Goal: Task Accomplishment & Management: Manage account settings

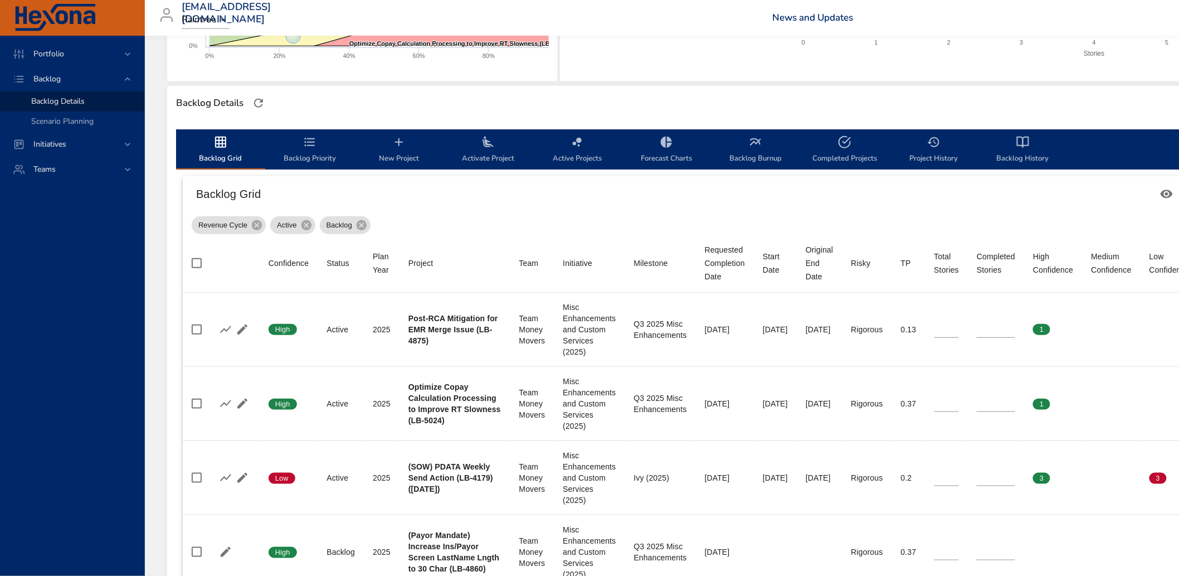
scroll to position [286, 0]
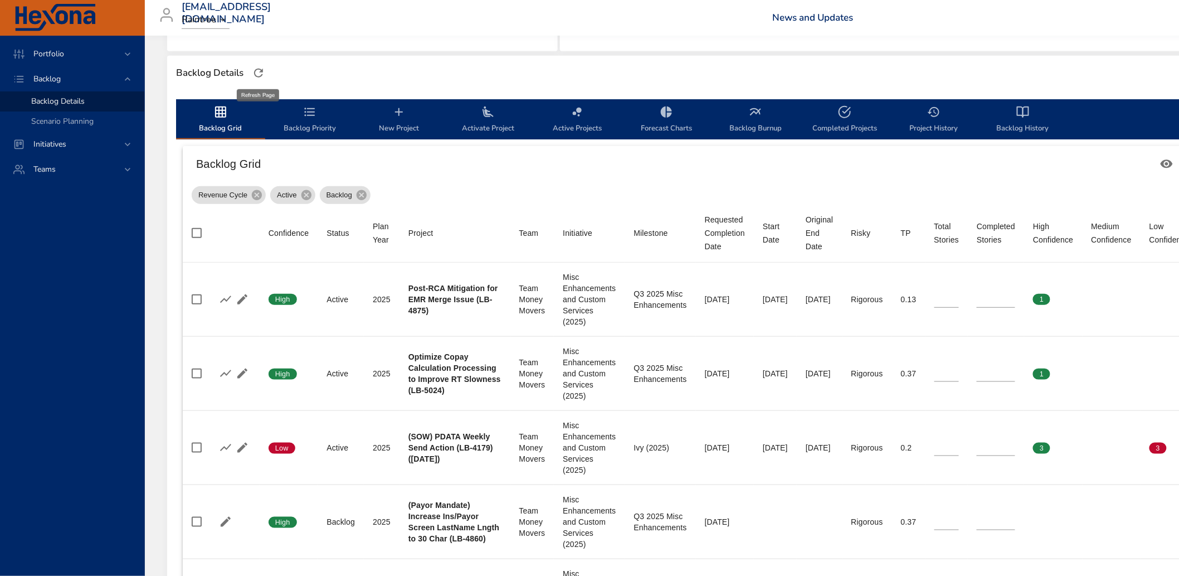
click at [257, 72] on icon "button" at bounding box center [258, 72] width 13 height 13
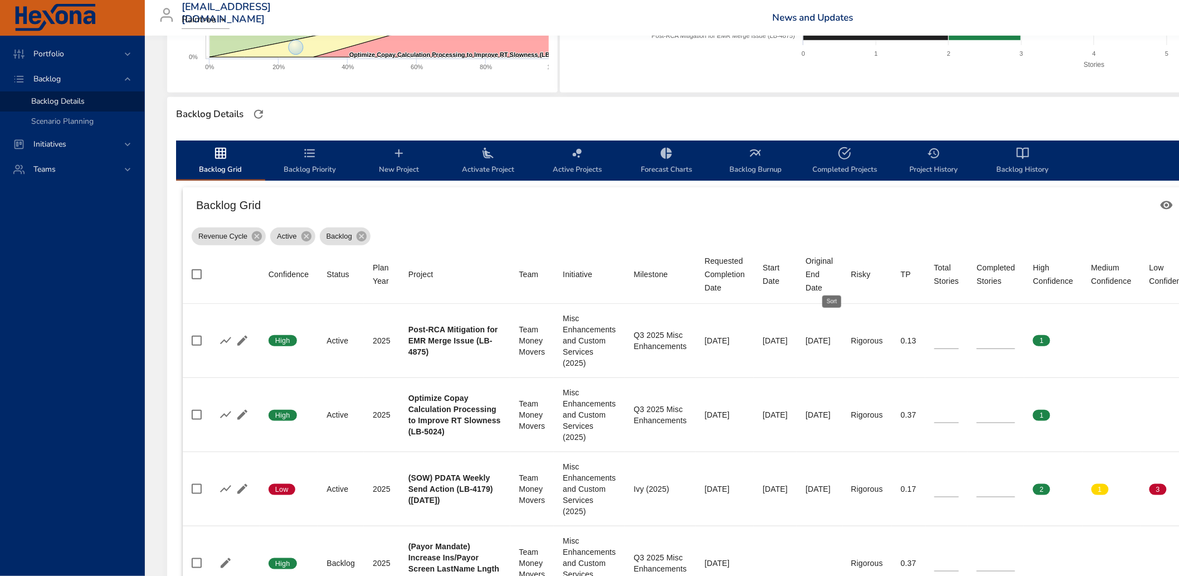
scroll to position [247, 0]
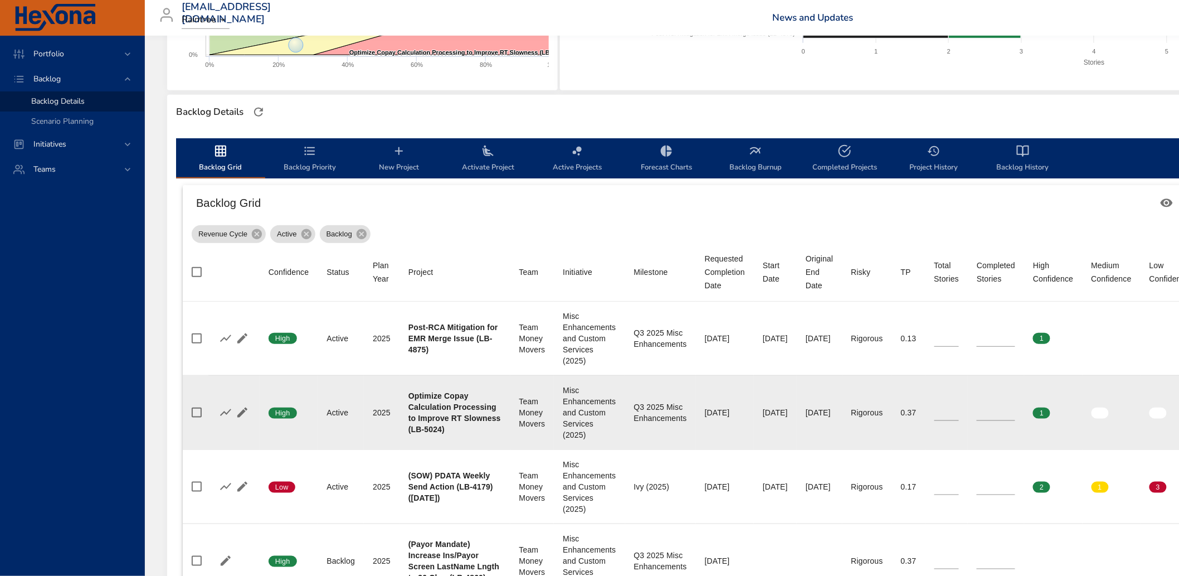
type input "*"
click at [1015, 407] on input "*" at bounding box center [996, 412] width 38 height 17
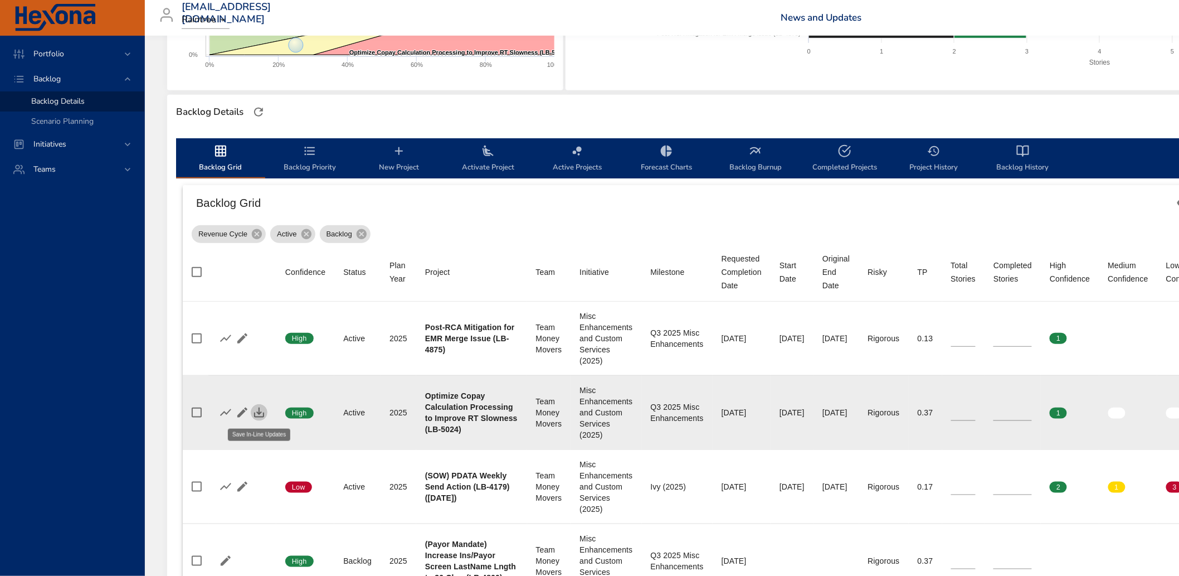
click at [259, 413] on icon "button" at bounding box center [259, 412] width 10 height 10
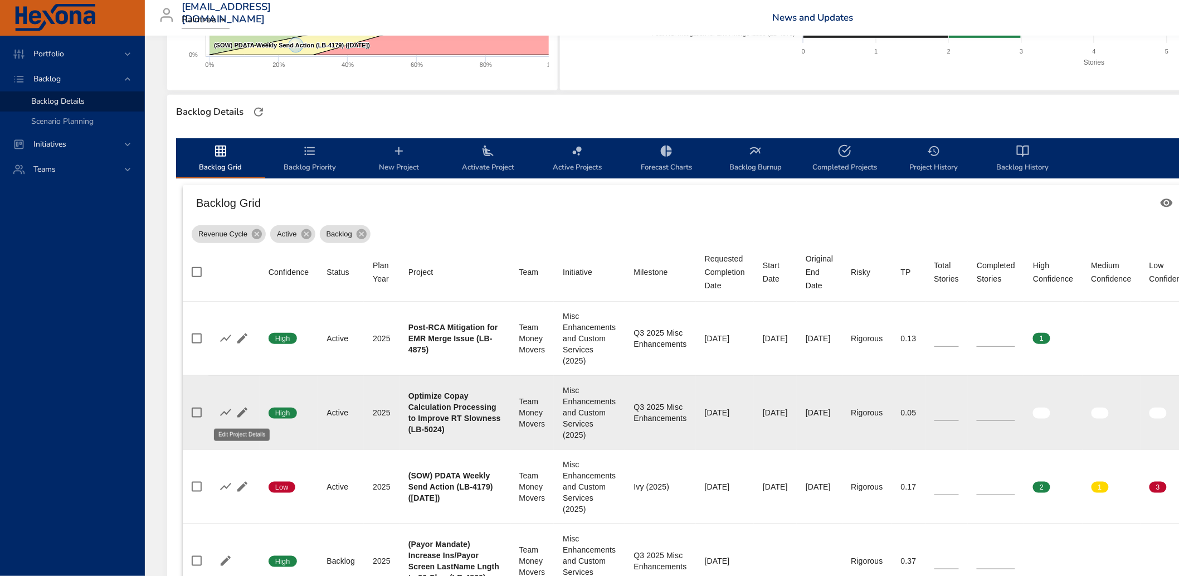
click at [241, 408] on icon "button" at bounding box center [242, 412] width 13 height 13
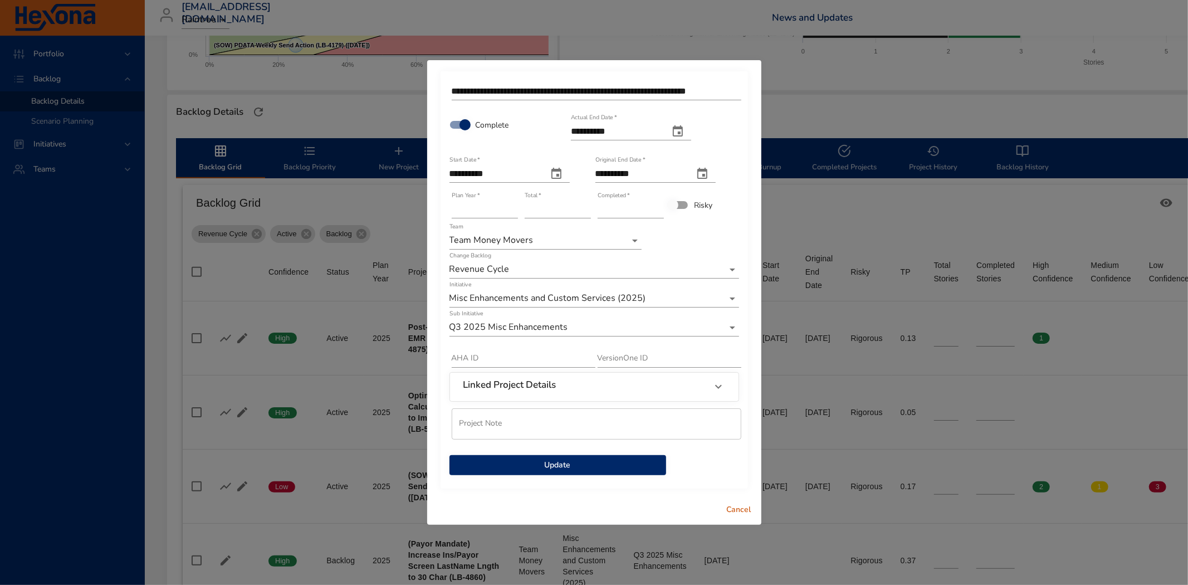
click at [556, 465] on span "Update" at bounding box center [558, 466] width 199 height 14
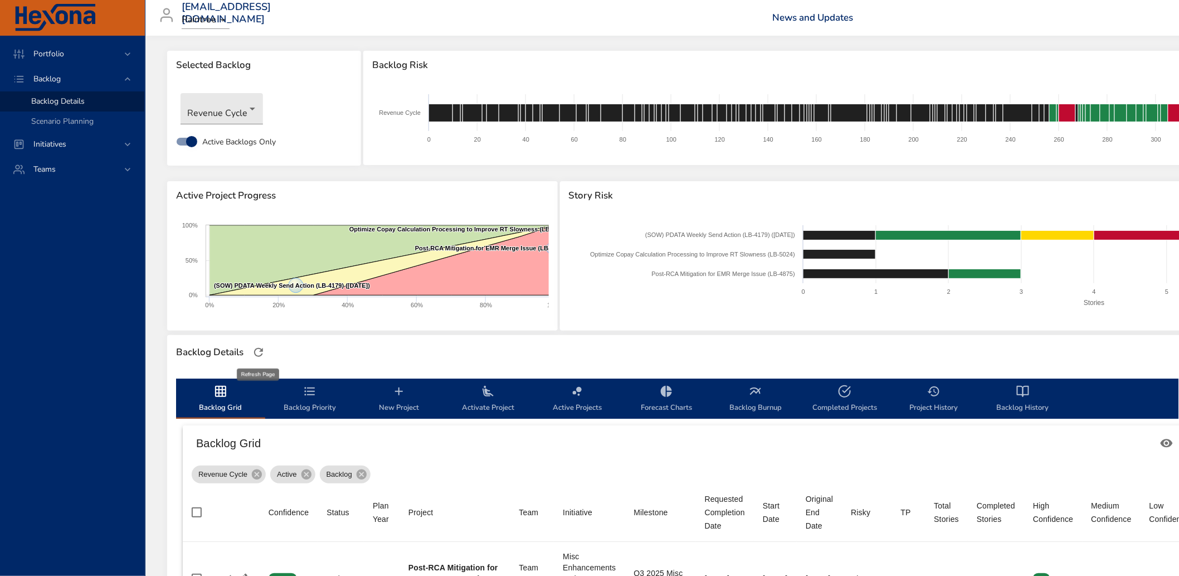
scroll to position [0, 0]
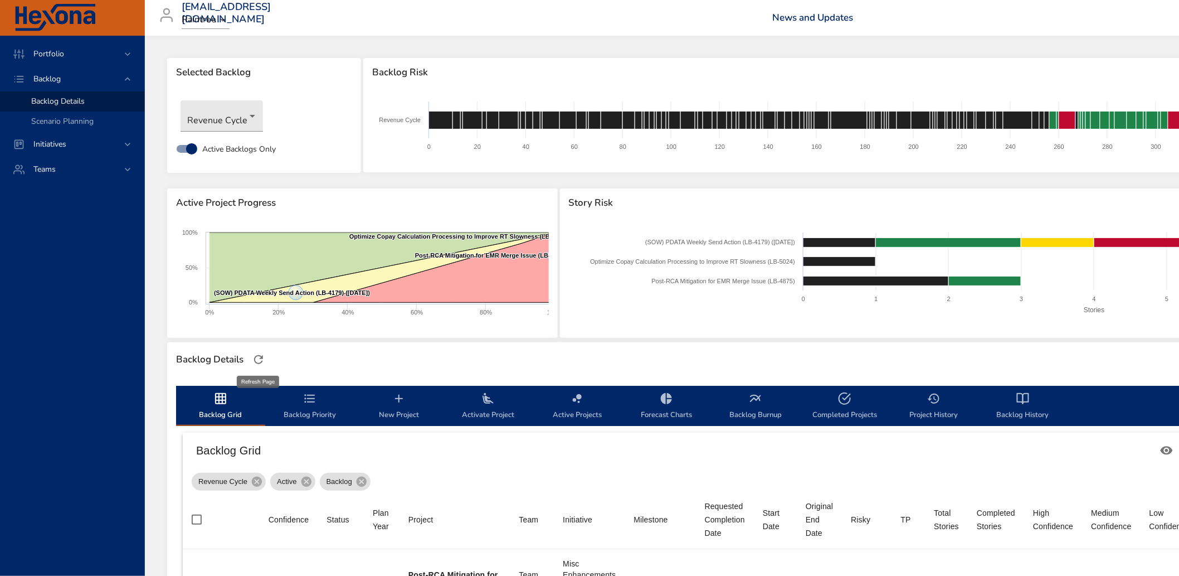
click at [255, 355] on icon "button" at bounding box center [258, 359] width 13 height 13
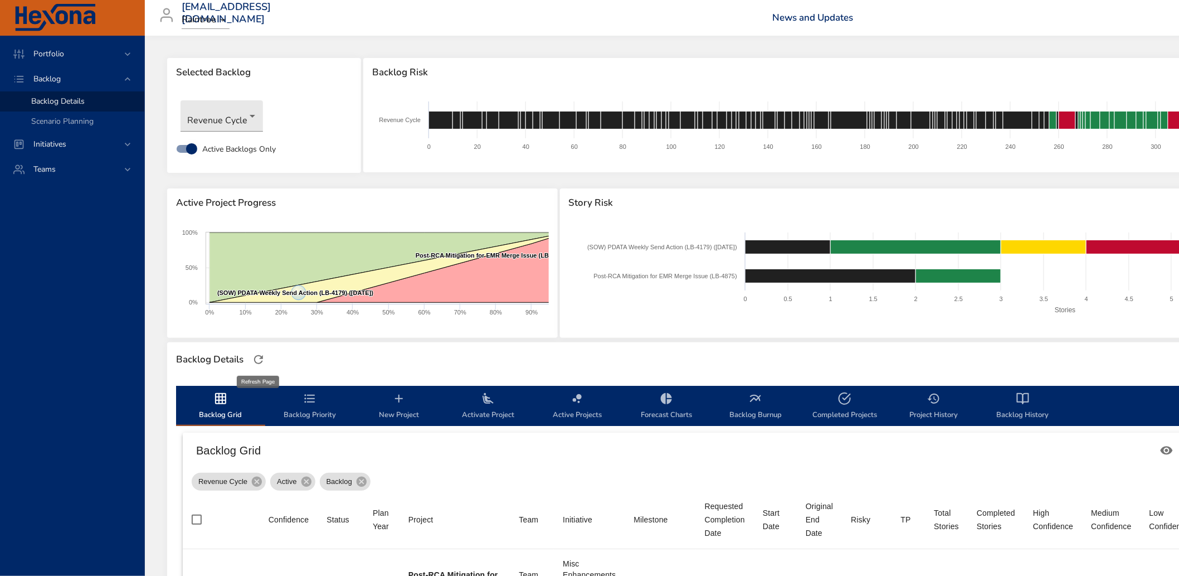
click at [257, 359] on icon "button" at bounding box center [258, 359] width 13 height 13
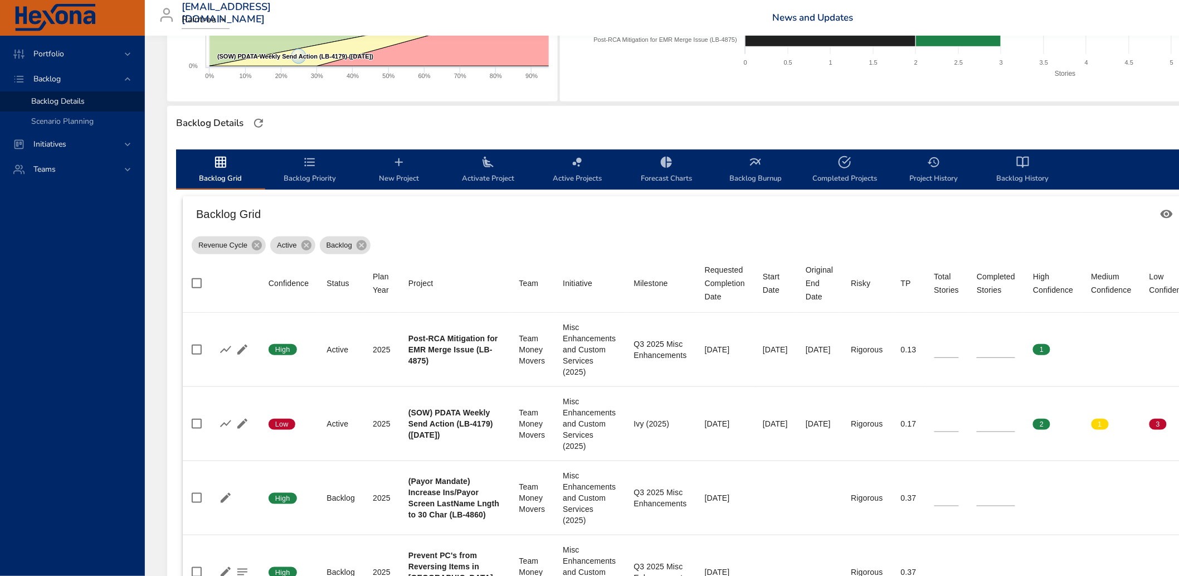
scroll to position [124, 0]
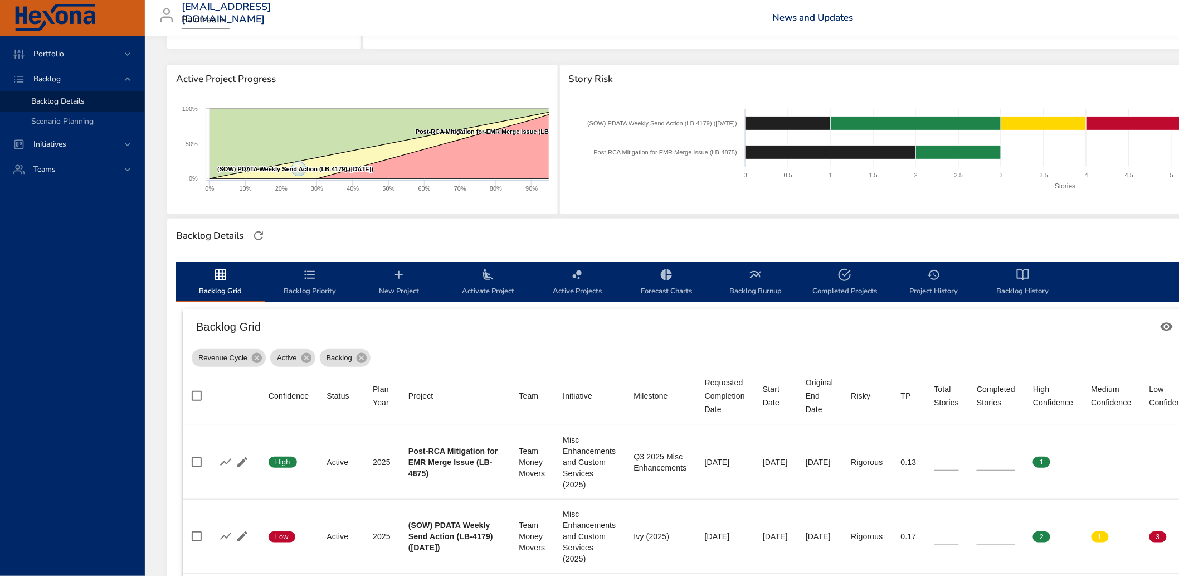
click at [757, 281] on span "Backlog Burnup" at bounding box center [756, 283] width 76 height 30
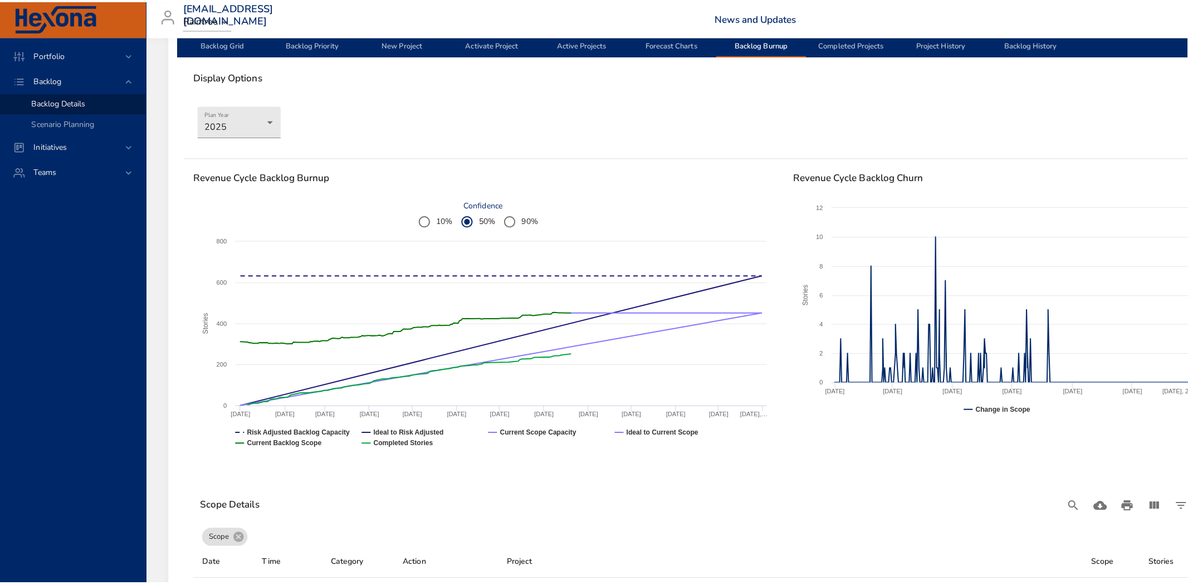
scroll to position [0, 0]
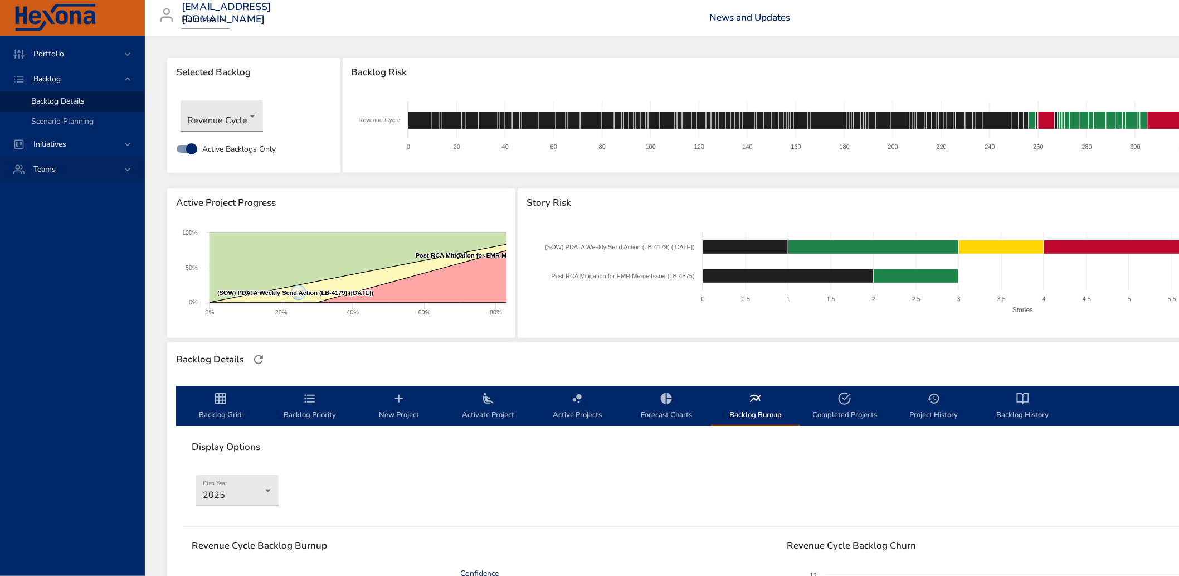
click at [57, 164] on span "Teams" at bounding box center [45, 169] width 40 height 11
drag, startPoint x: 48, startPoint y: 134, endPoint x: 50, endPoint y: 145, distance: 11.3
click at [49, 135] on div "Teams" at bounding box center [72, 128] width 144 height 25
click at [48, 152] on span "Dashboard" at bounding box center [50, 151] width 38 height 11
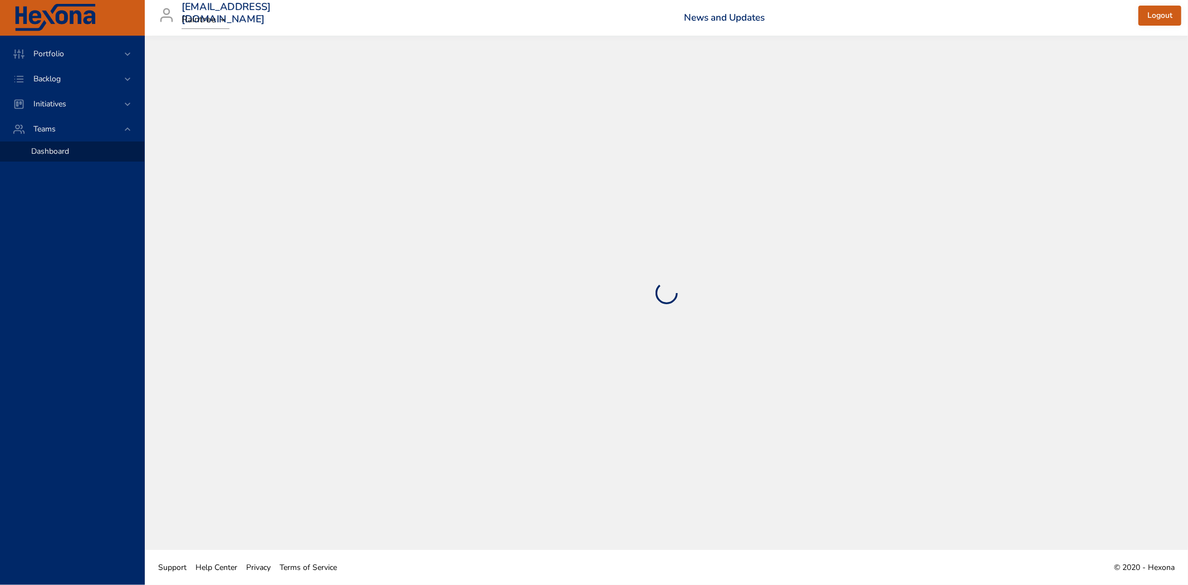
select select "***"
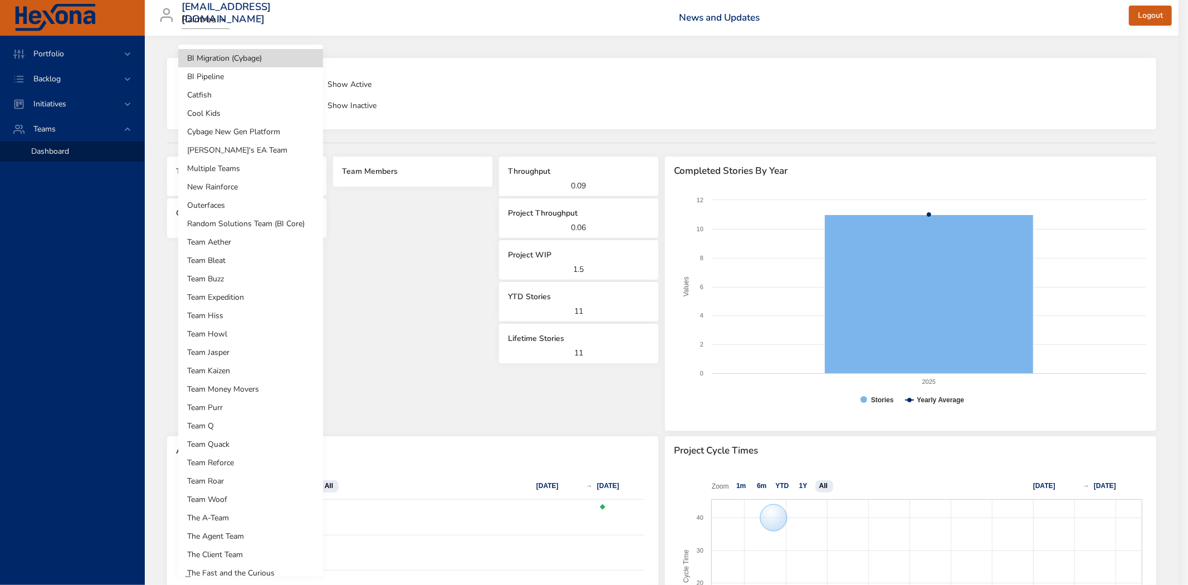
click at [273, 105] on body "**********" at bounding box center [594, 292] width 1188 height 585
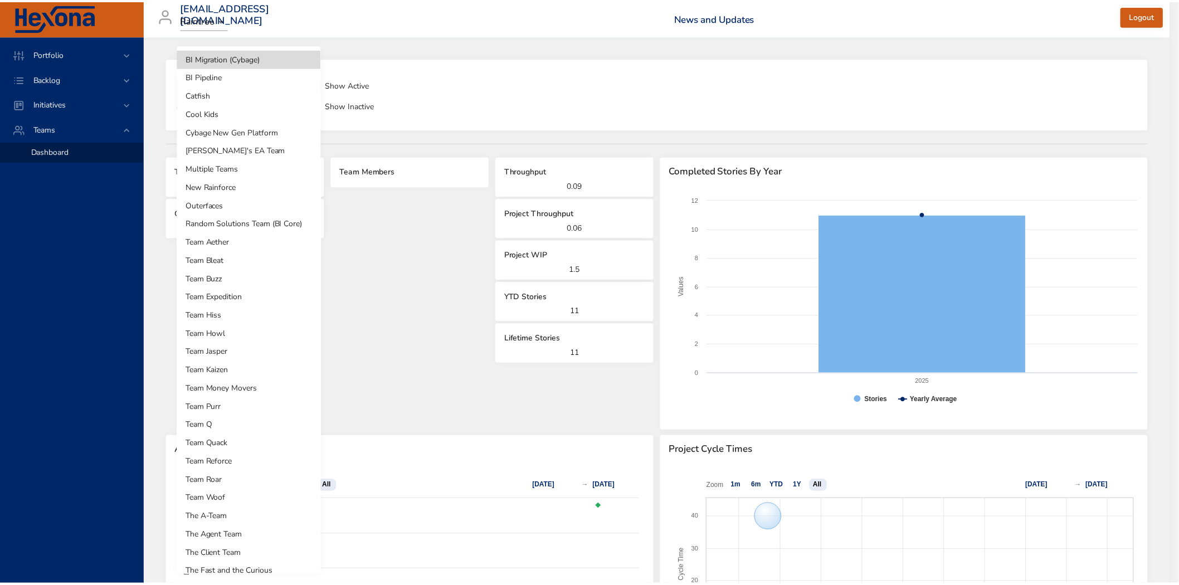
scroll to position [9, 0]
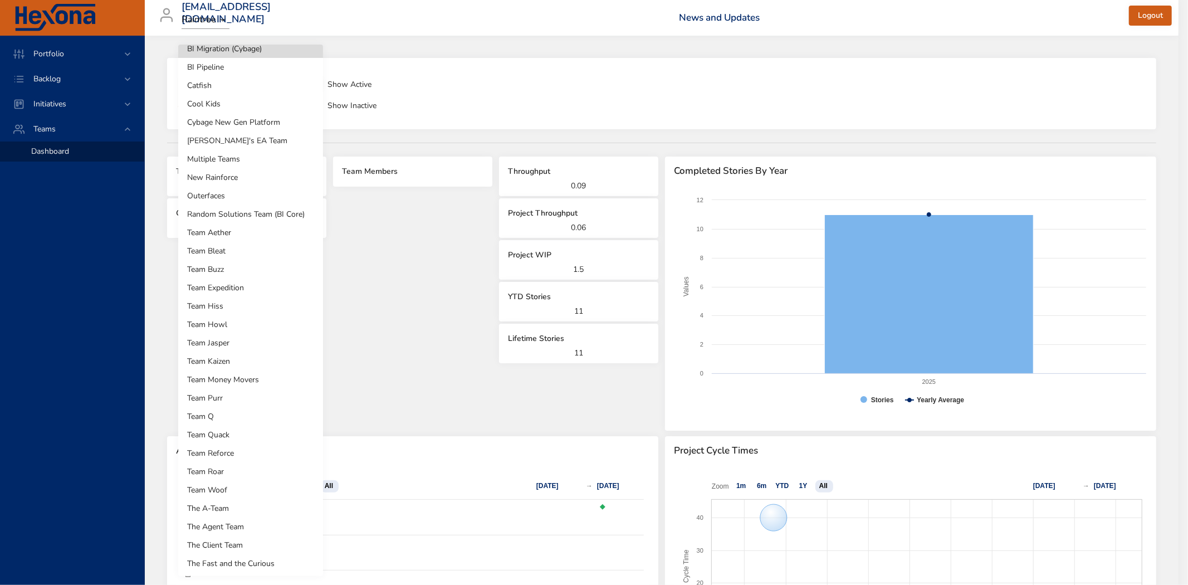
click at [246, 378] on li "Team Money Movers" at bounding box center [250, 380] width 145 height 18
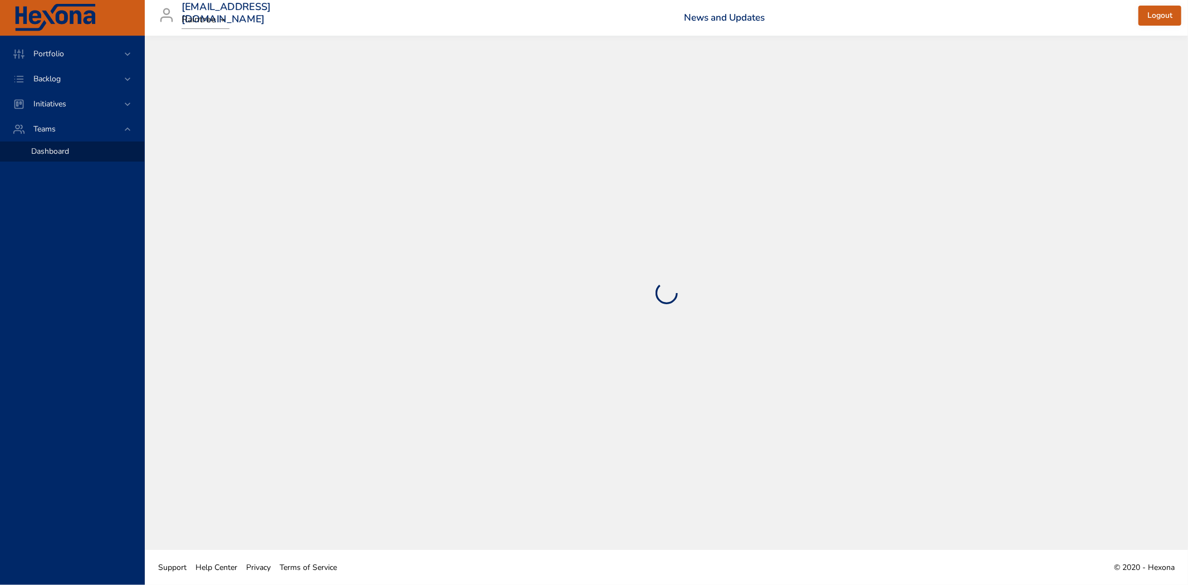
select select "***"
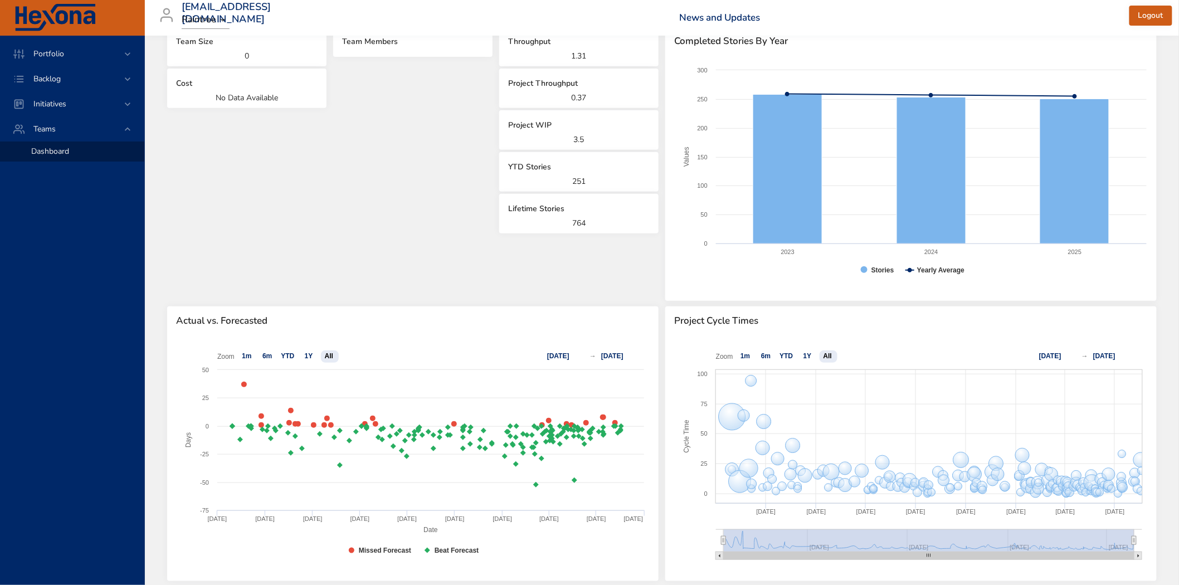
scroll to position [0, 0]
